Goal: Find contact information: Find contact information

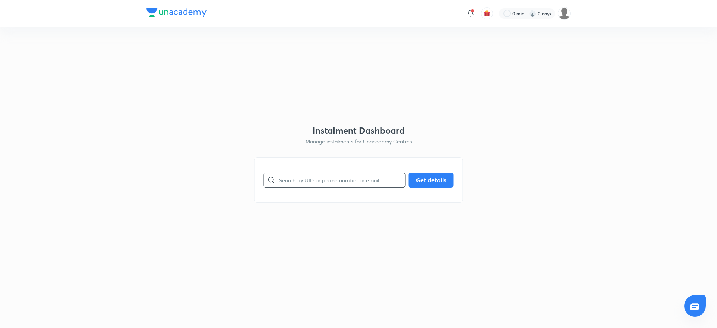
click at [297, 175] on input "text" at bounding box center [342, 179] width 126 height 19
paste input "[EMAIL_ADDRESS][DOMAIN_NAME]"
type input "[EMAIL_ADDRESS][DOMAIN_NAME]"
click at [431, 182] on button "Get details" at bounding box center [431, 179] width 45 height 15
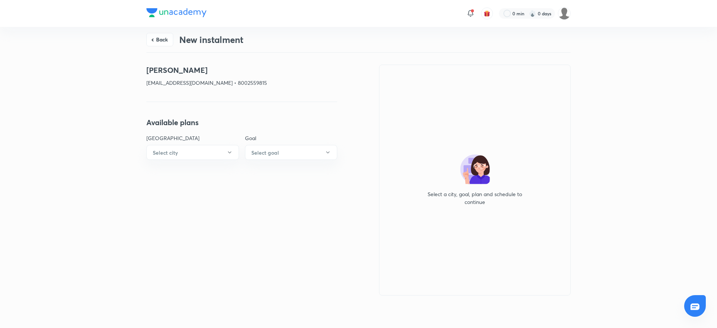
click at [245, 79] on p "[EMAIL_ADDRESS][DOMAIN_NAME] • 8002559815" at bounding box center [241, 83] width 191 height 8
copy p "8002559815"
